Goal: Task Accomplishment & Management: Complete application form

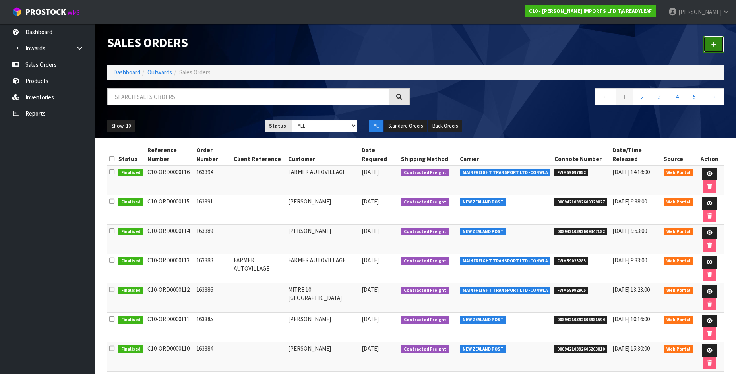
click at [717, 45] on link at bounding box center [713, 44] width 21 height 17
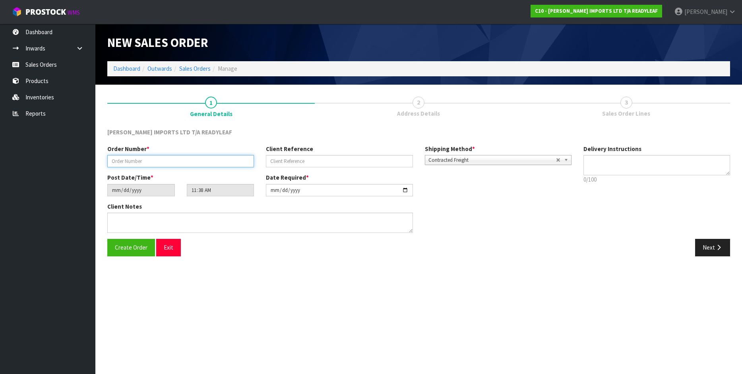
click at [123, 163] on input "text" at bounding box center [180, 161] width 147 height 12
type input "163387"
click at [619, 167] on textarea at bounding box center [656, 165] width 147 height 20
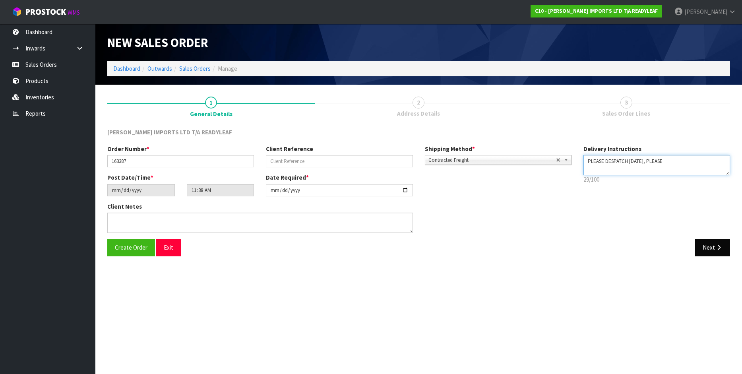
type textarea "PLEASE DESPATCH [DATE], PLEASE"
click at [708, 243] on button "Next" at bounding box center [712, 247] width 35 height 17
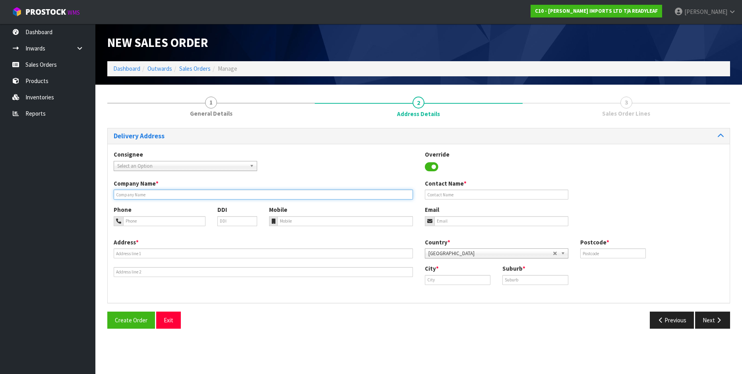
click at [139, 194] on input "text" at bounding box center [263, 195] width 299 height 10
type input "DETAIL LIMITED"
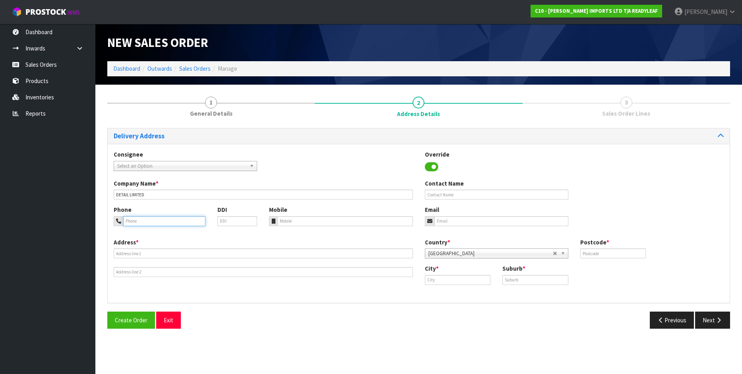
click at [141, 217] on input "tel" at bounding box center [164, 221] width 82 height 10
click at [151, 222] on input "tel" at bounding box center [164, 221] width 82 height 10
type input "027 492 7387"
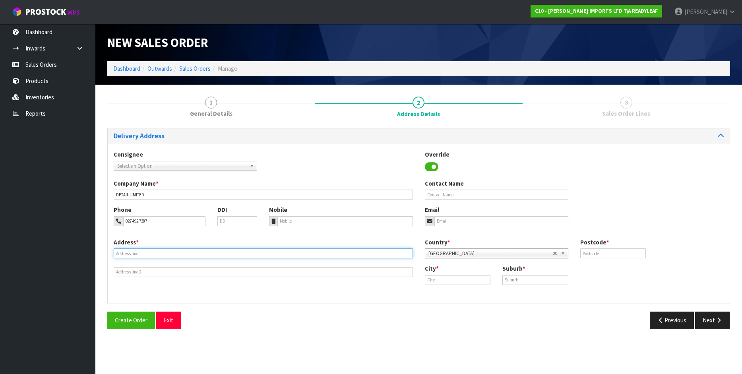
click at [133, 256] on input "text" at bounding box center [263, 253] width 299 height 10
type input "[STREET_ADDRESS][PERSON_NAME][PERSON_NAME]"
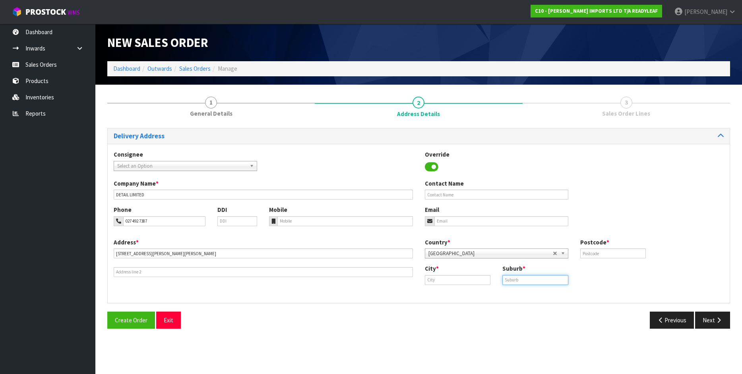
click at [505, 280] on input "text" at bounding box center [535, 280] width 66 height 10
type input "RUBY BAY"
click at [440, 281] on input "text" at bounding box center [458, 280] width 66 height 10
type input "[PERSON_NAME]"
click at [439, 292] on strong "[PERSON_NAME]" at bounding box center [455, 294] width 45 height 8
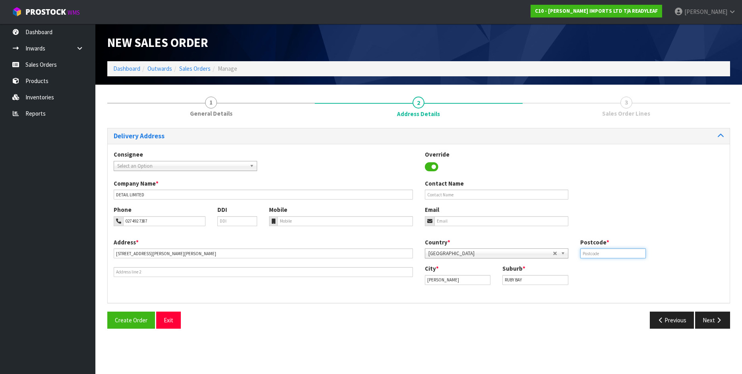
click at [610, 257] on input "text" at bounding box center [613, 253] width 66 height 10
click at [591, 253] on input "text" at bounding box center [613, 253] width 66 height 10
type input "7005"
click at [432, 194] on input "text" at bounding box center [496, 195] width 143 height 10
drag, startPoint x: 224, startPoint y: 223, endPoint x: 523, endPoint y: 202, distance: 300.0
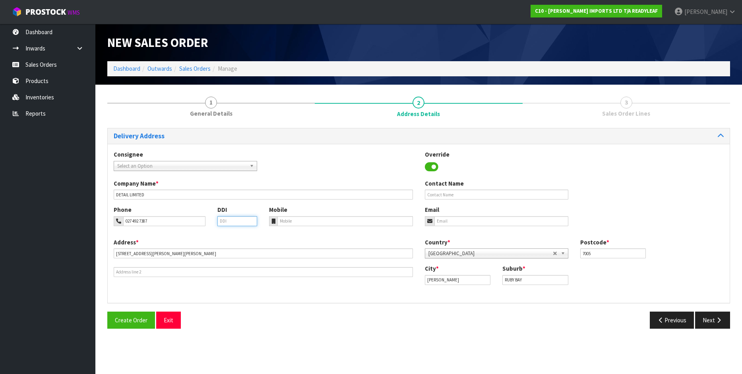
click at [263, 231] on div "Phone 027 492 7387 DDI" at bounding box center [185, 218] width 155 height 26
click at [453, 194] on input "text" at bounding box center [496, 195] width 143 height 10
type input "[PERSON_NAME]"
click at [438, 219] on input "email" at bounding box center [501, 221] width 134 height 10
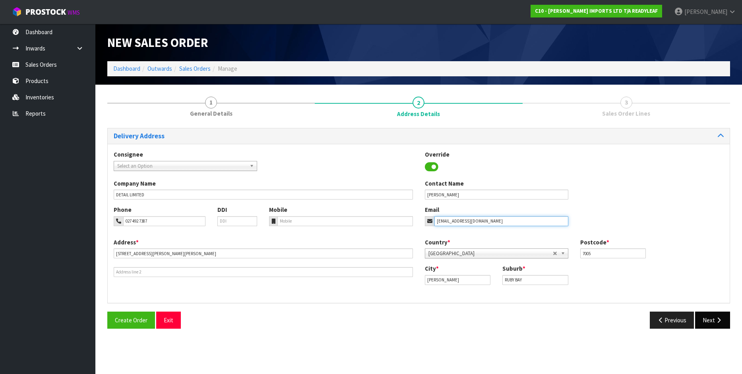
type input "[EMAIL_ADDRESS][DOMAIN_NAME]"
click at [709, 323] on button "Next" at bounding box center [712, 320] width 35 height 17
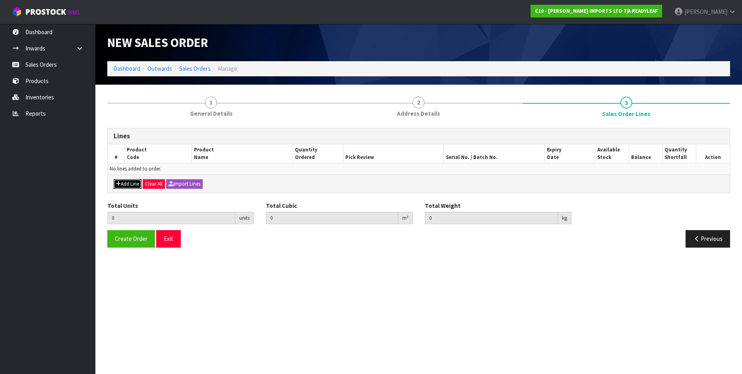
click at [129, 184] on button "Add Line" at bounding box center [128, 184] width 28 height 10
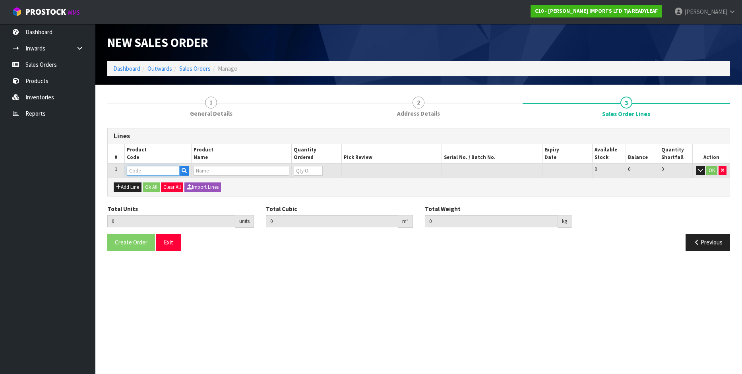
click at [132, 169] on input "text" at bounding box center [153, 171] width 53 height 10
type input "RTRS 103"
type input "0.000000"
type input "0.000"
type input "CITRUS PVC TRELLIS"
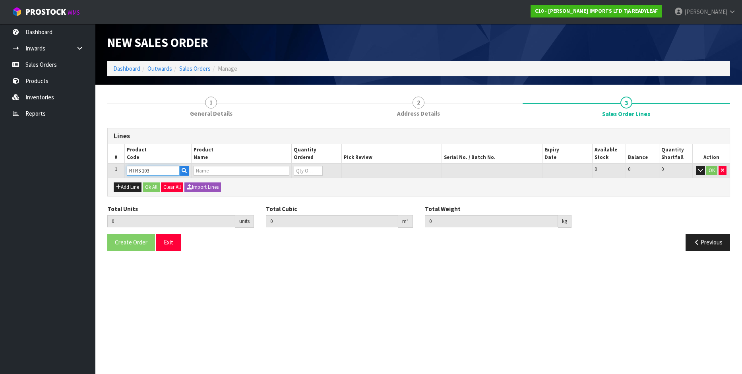
type input "0"
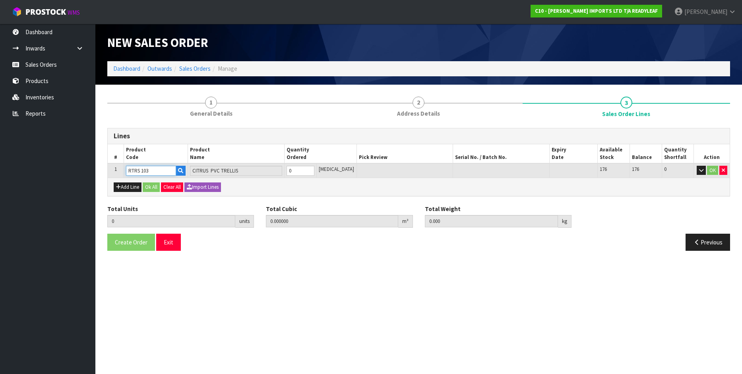
type input "RTRS 103"
click at [306, 172] on input "0" at bounding box center [301, 171] width 28 height 10
type input "0"
type input "1"
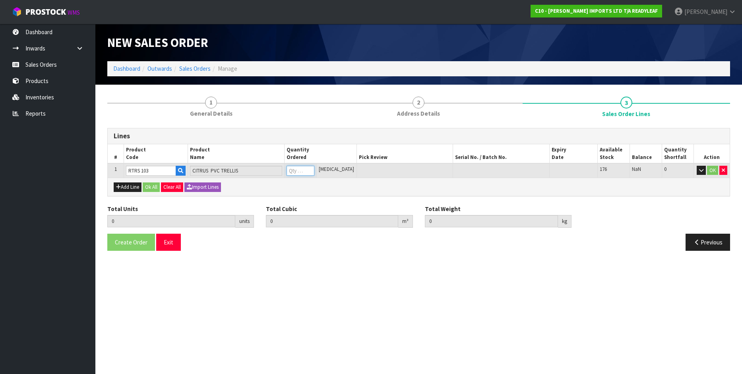
type input "0.05265"
type input "4.5"
type input "1"
type input "10"
type input "0.437778"
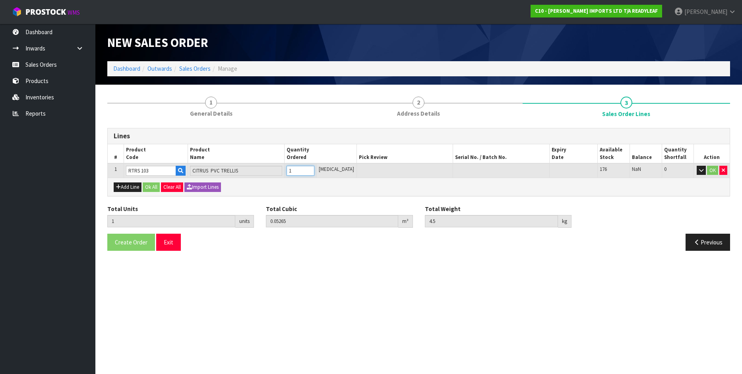
type input "49.8"
type input "10"
click at [153, 190] on button "Ok All" at bounding box center [151, 187] width 17 height 10
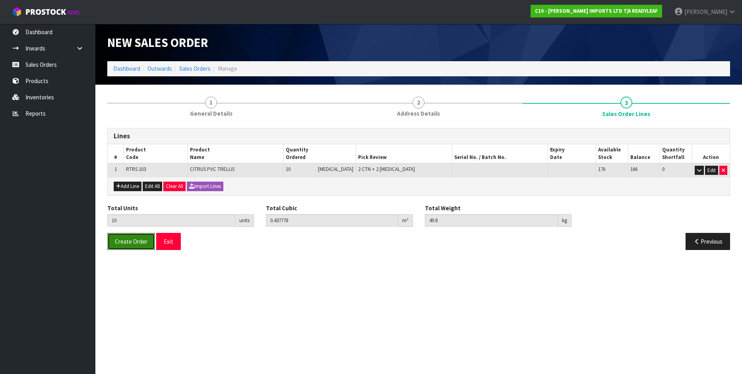
drag, startPoint x: 144, startPoint y: 242, endPoint x: 140, endPoint y: 238, distance: 5.1
click at [144, 241] on span "Create Order" at bounding box center [131, 242] width 33 height 8
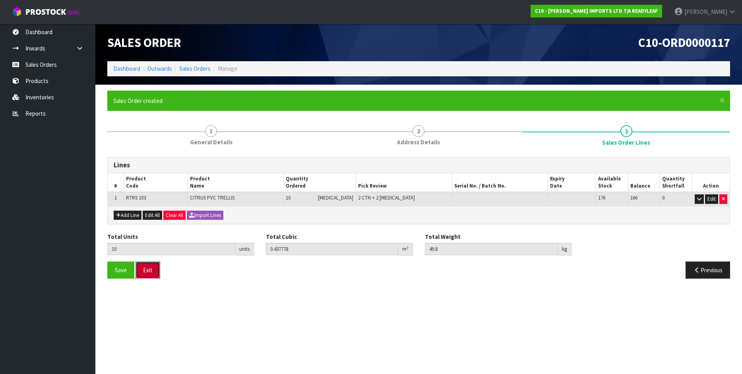
click at [146, 269] on button "Exit" at bounding box center [148, 270] width 25 height 17
